Goal: Information Seeking & Learning: Learn about a topic

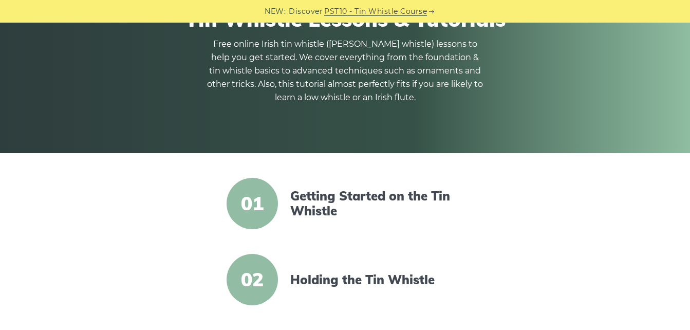
scroll to position [164, 0]
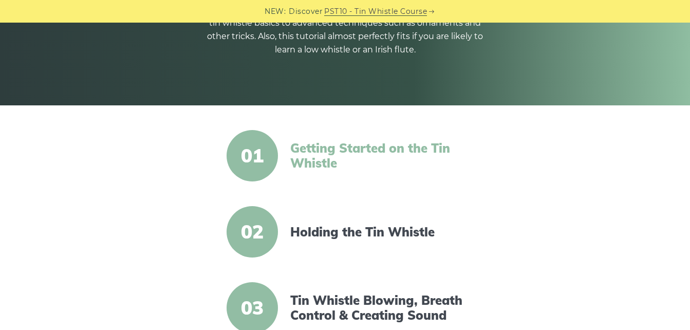
click at [318, 148] on link "Getting Started on the Tin Whistle" at bounding box center [378, 156] width 177 height 30
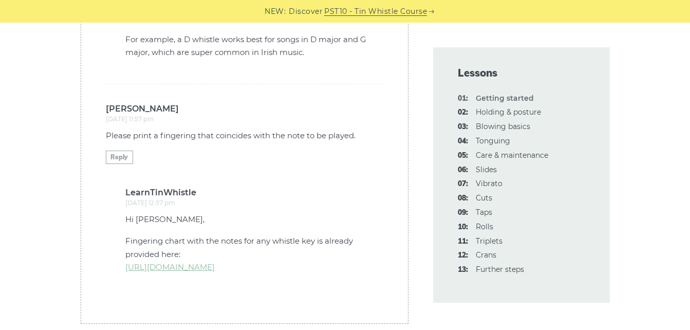
scroll to position [3009, 0]
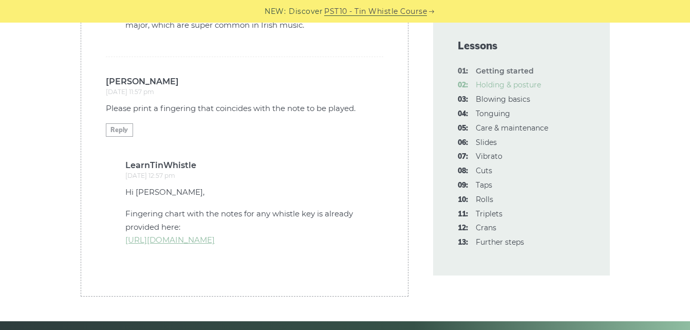
click at [515, 84] on link "02: Holding & posture" at bounding box center [508, 84] width 65 height 9
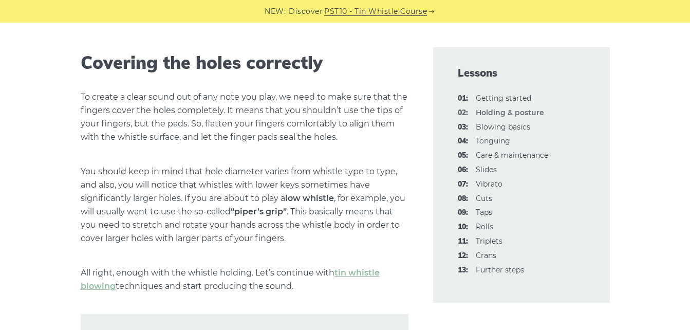
scroll to position [1403, 0]
